Goal: Find specific page/section: Find specific page/section

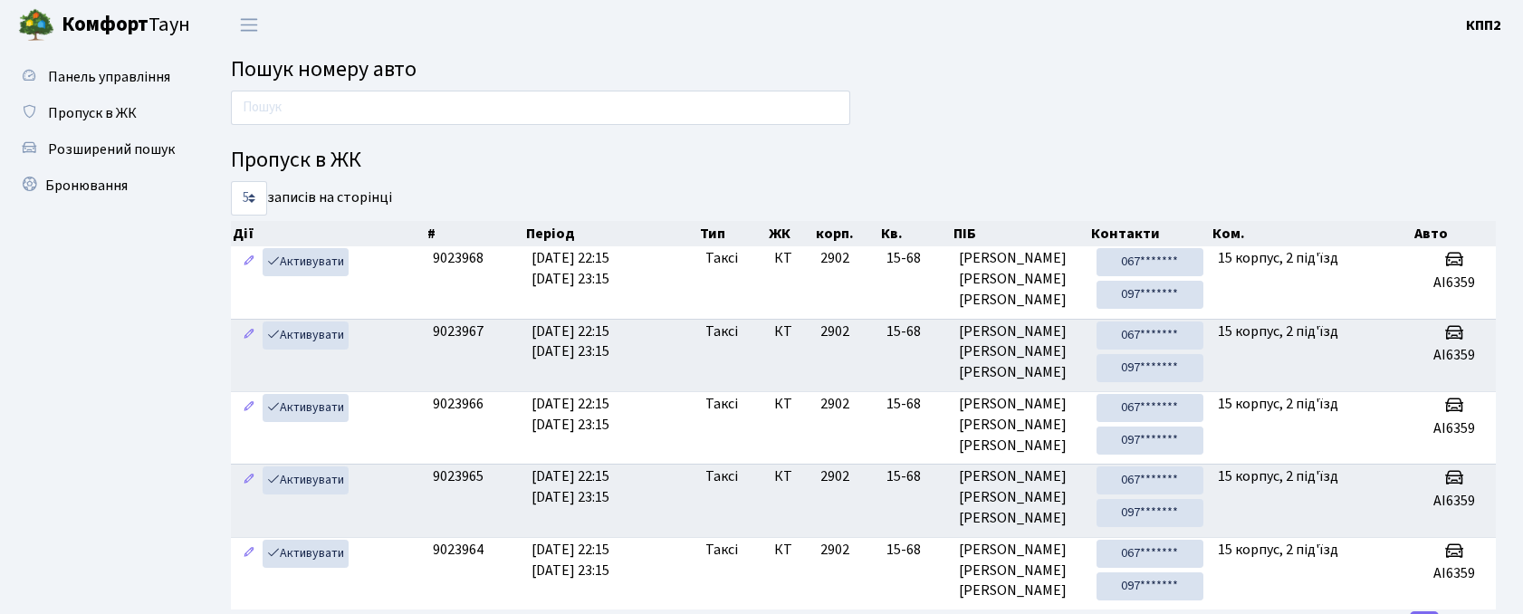
scroll to position [98, 0]
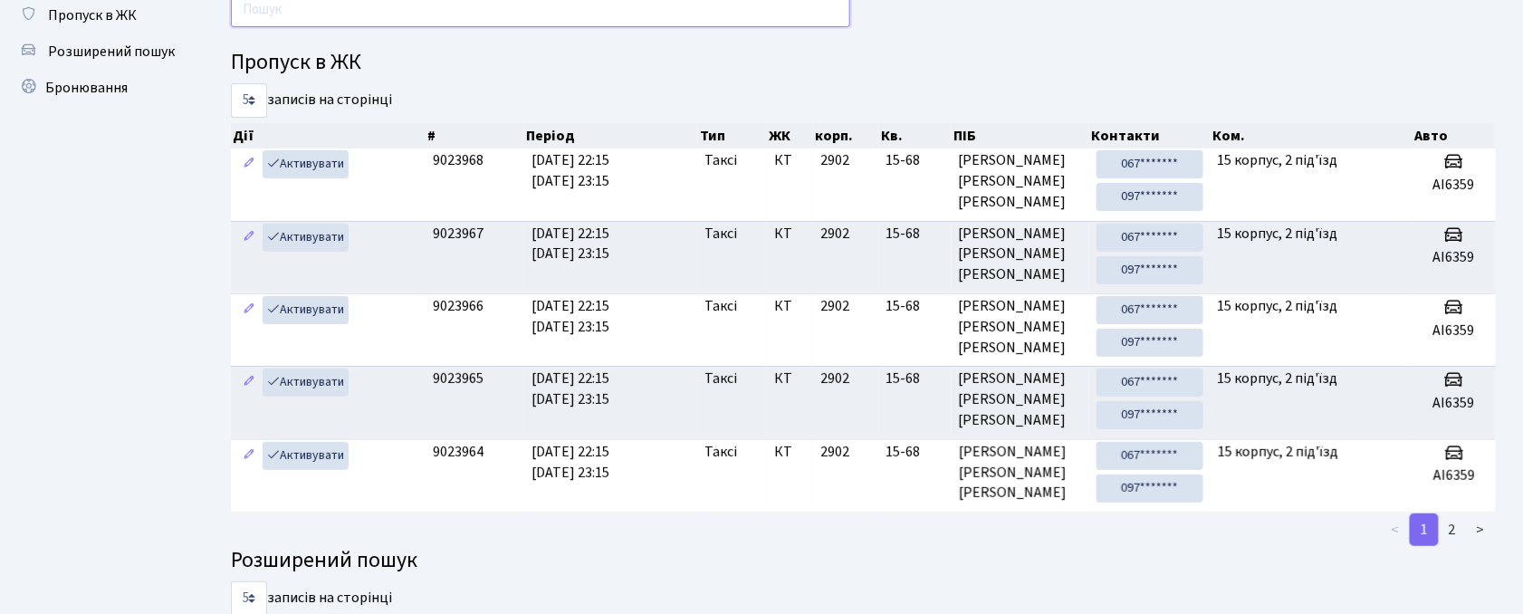
click at [812, 12] on input "text" at bounding box center [540, 10] width 619 height 34
